Goal: Information Seeking & Learning: Learn about a topic

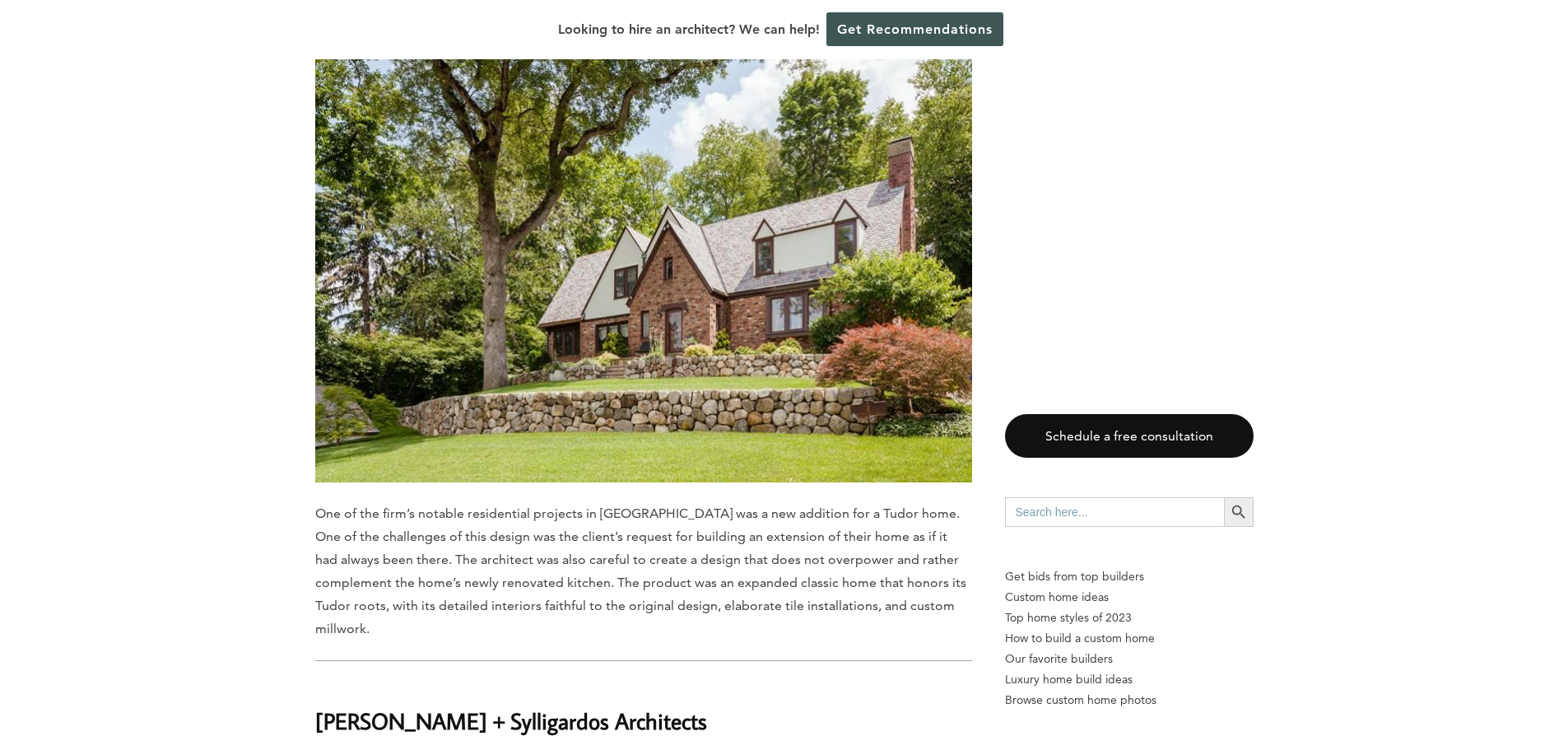
scroll to position [3210, 0]
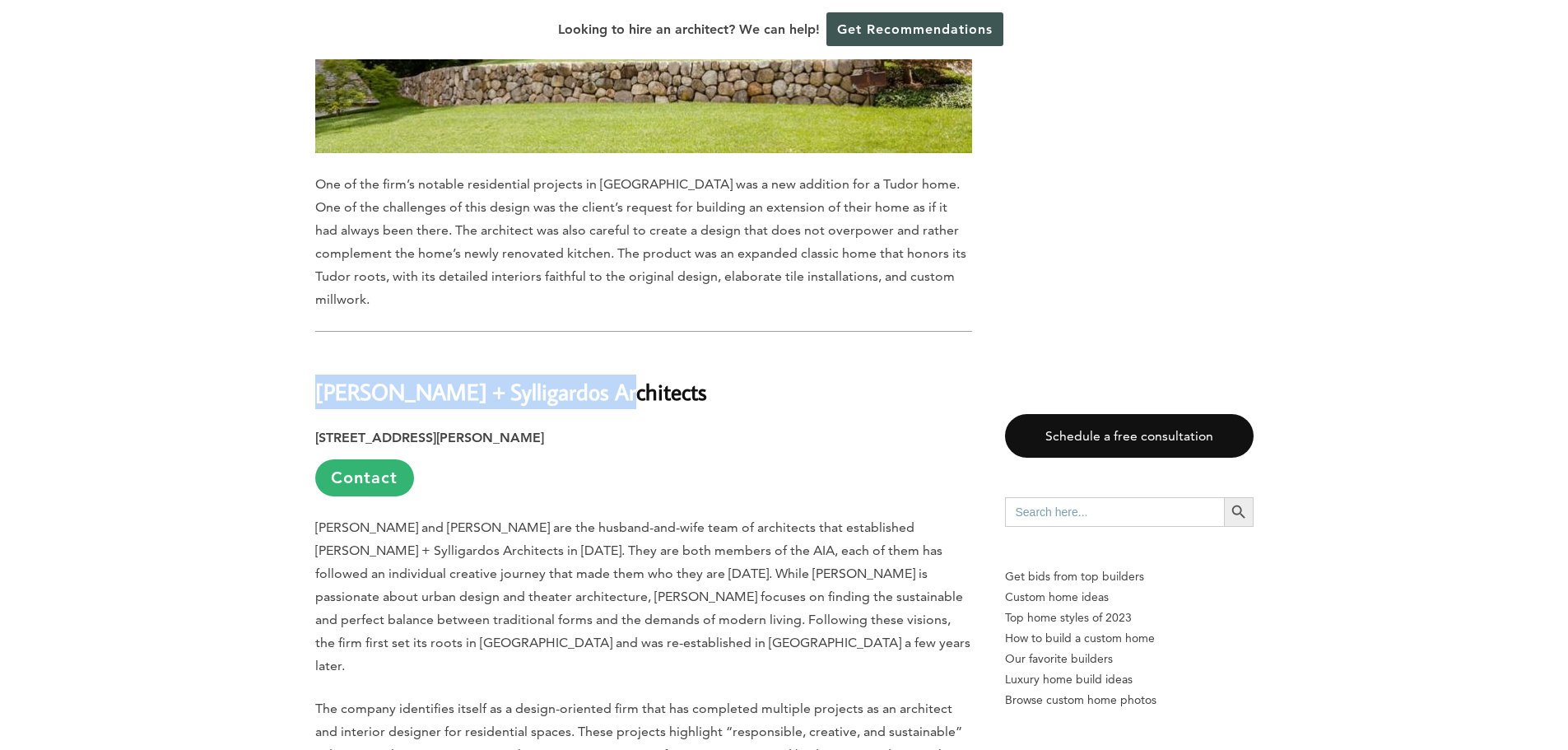
drag, startPoint x: 594, startPoint y: 305, endPoint x: 291, endPoint y: 309, distance: 303.0
copy h2 "[PERSON_NAME] + Sylligardos Architects"
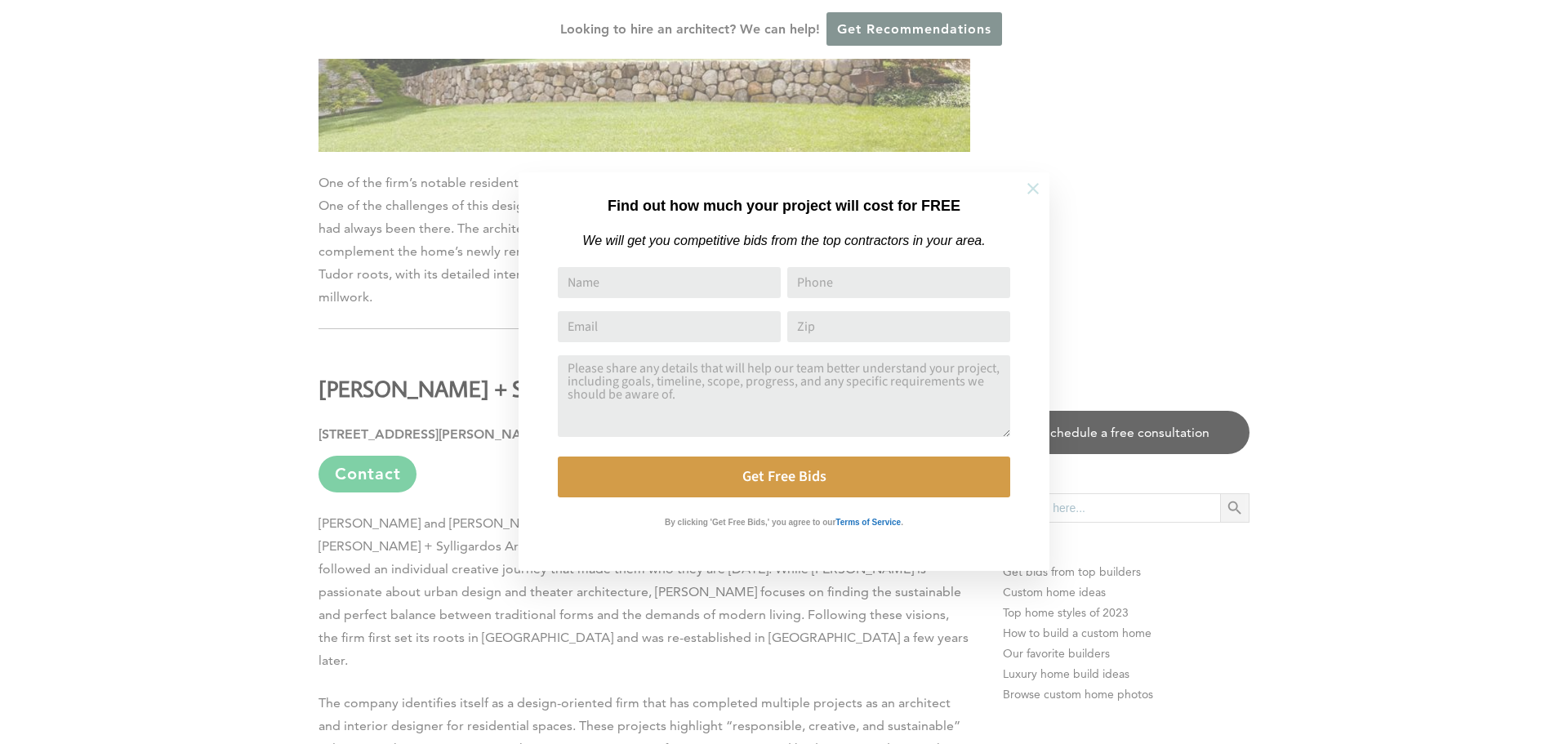
click at [1027, 175] on button at bounding box center [1033, 188] width 57 height 57
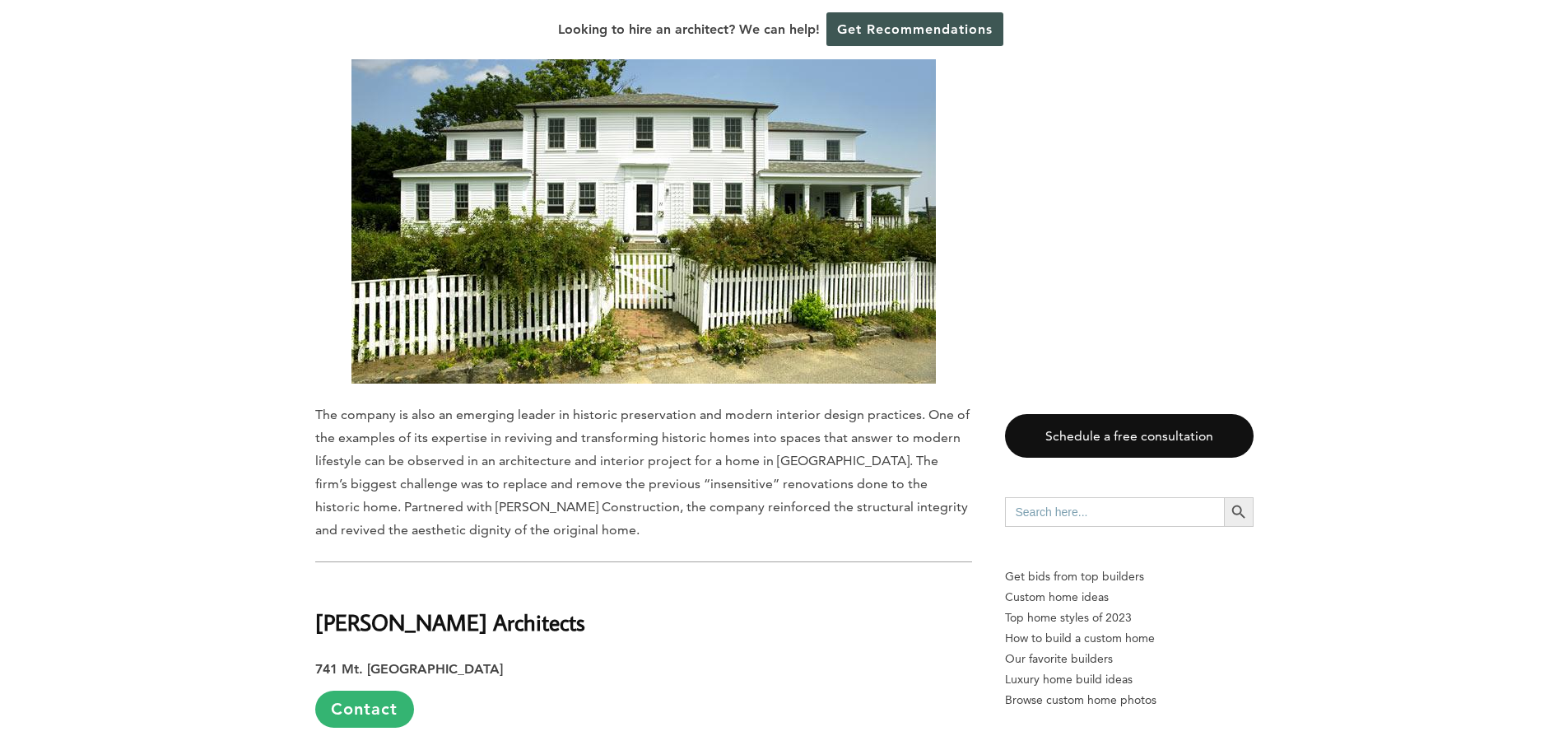
scroll to position [7160, 0]
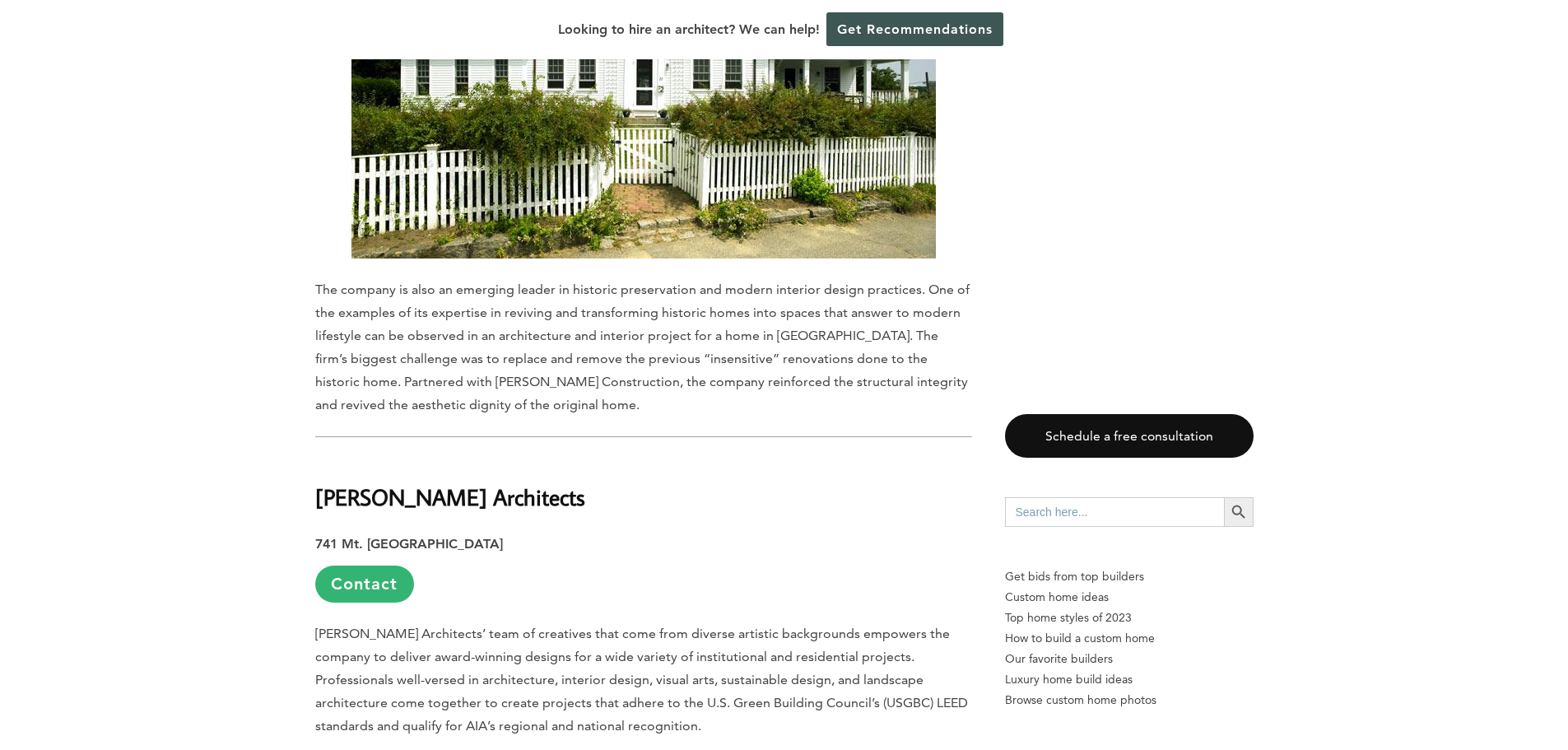
drag, startPoint x: 620, startPoint y: 348, endPoint x: 298, endPoint y: 348, distance: 322.0
copy h2 "[PERSON_NAME] Architects"
drag, startPoint x: 21, startPoint y: 373, endPoint x: 130, endPoint y: 375, distance: 109.0
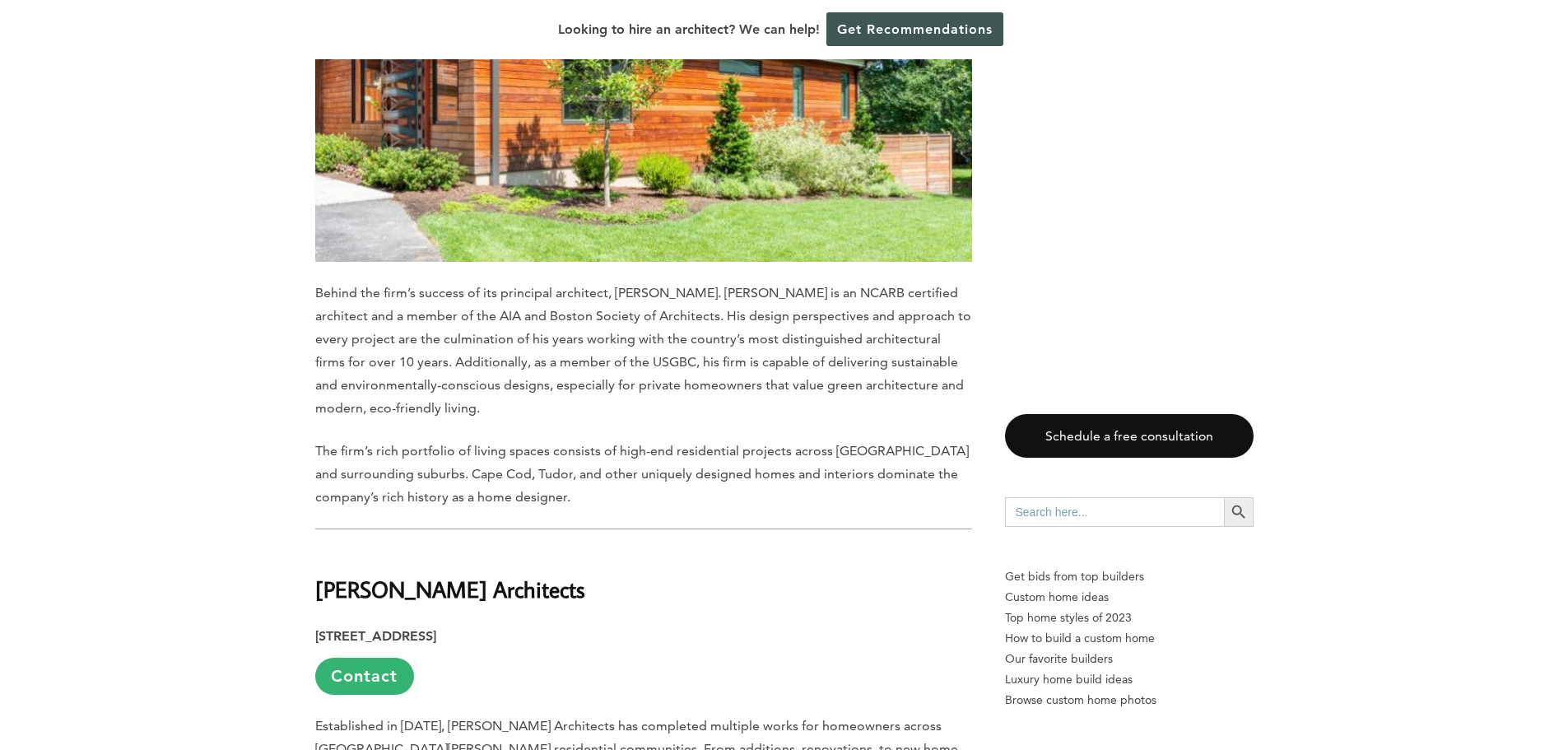
scroll to position [12922, 0]
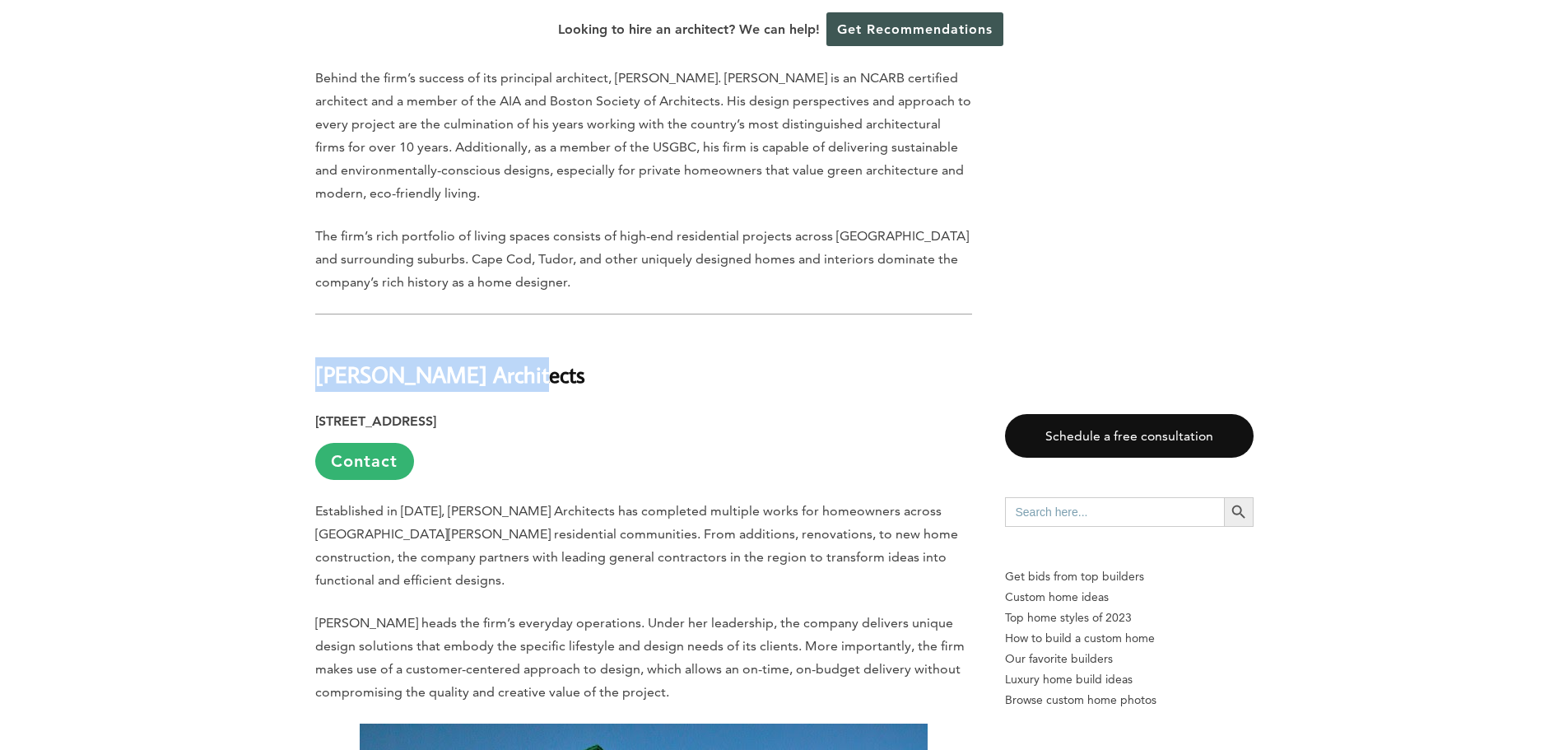
drag, startPoint x: 569, startPoint y: 191, endPoint x: 281, endPoint y: 190, distance: 288.0
copy h2 "[PERSON_NAME] Architects"
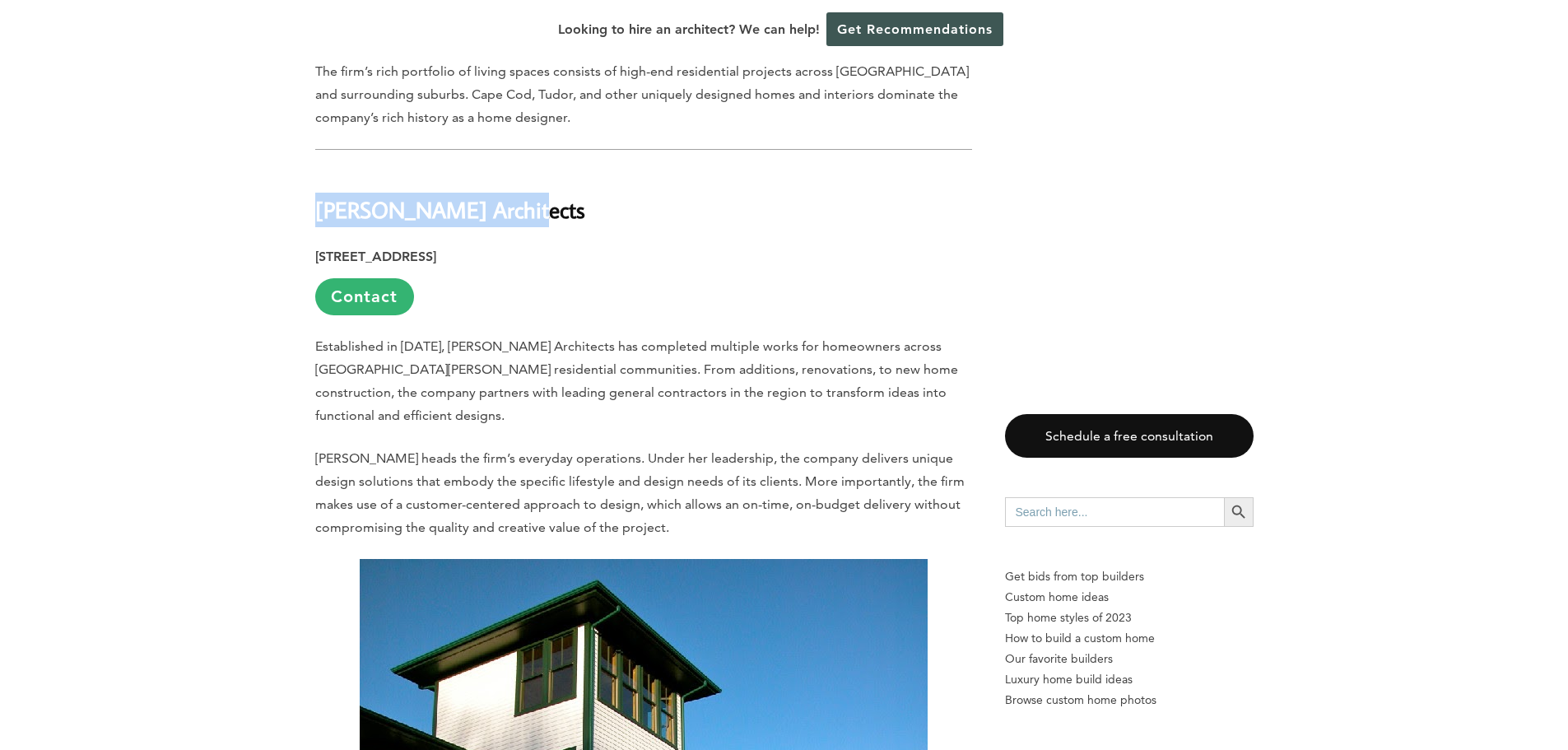
scroll to position [12593, 0]
